Goal: Communication & Community: Connect with others

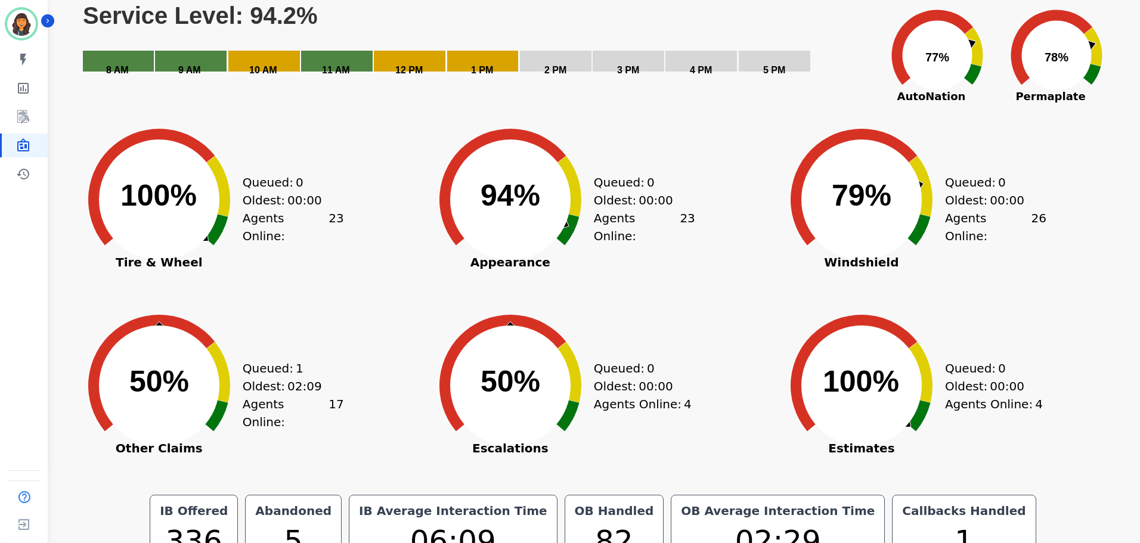
scroll to position [32, 0]
